Goal: Navigation & Orientation: Find specific page/section

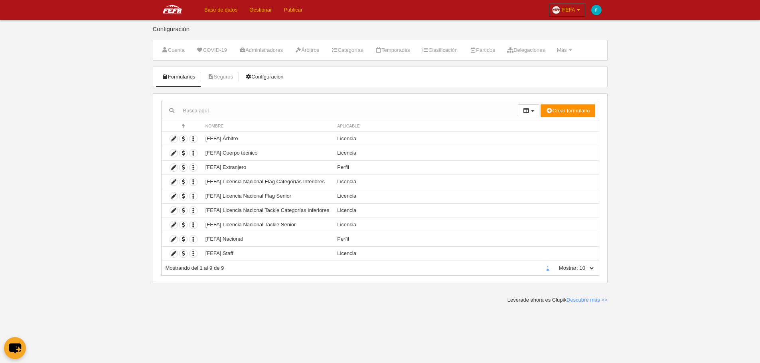
click at [250, 79] on icon at bounding box center [248, 76] width 6 height 5
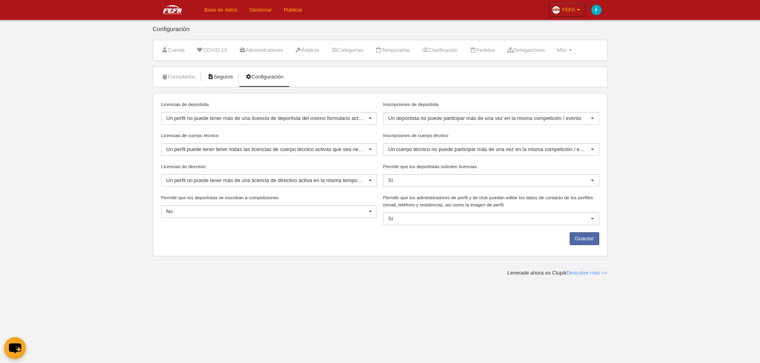
click at [213, 78] on icon at bounding box center [210, 76] width 6 height 5
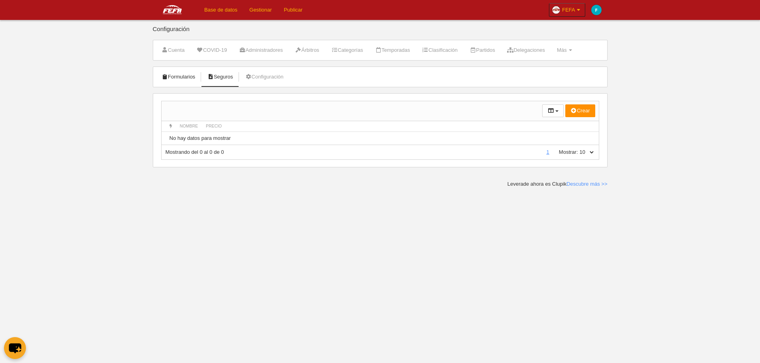
click at [193, 77] on link "Formularios" at bounding box center [178, 77] width 43 height 12
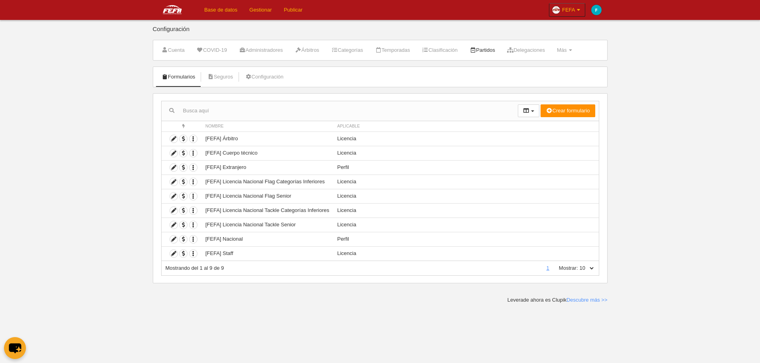
click at [499, 47] on link "Partidos" at bounding box center [482, 50] width 34 height 12
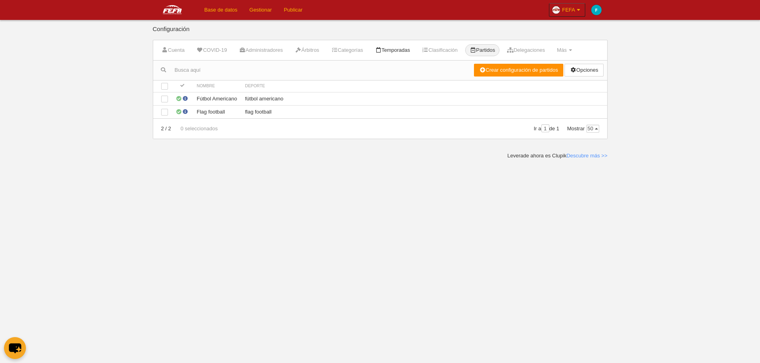
click at [405, 47] on link "Temporadas" at bounding box center [393, 50] width 44 height 12
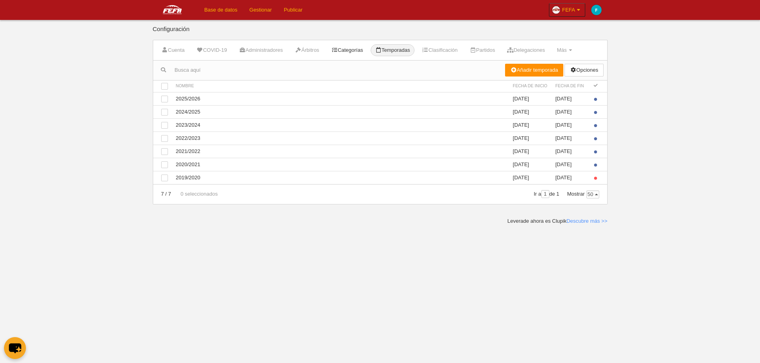
click at [357, 48] on link "Categorías" at bounding box center [347, 50] width 41 height 12
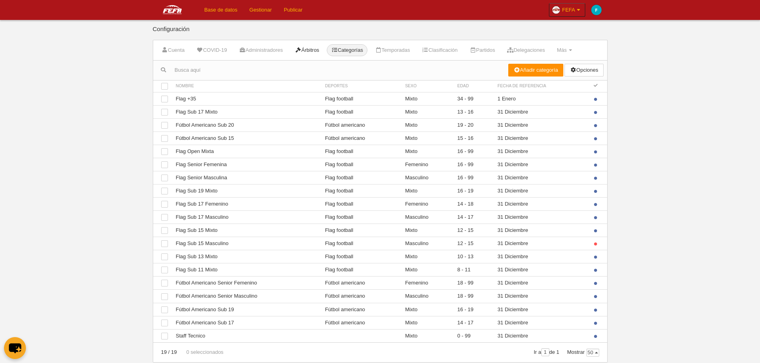
click at [306, 52] on link "Árbitros" at bounding box center [306, 50] width 33 height 12
